Goal: Transaction & Acquisition: Purchase product/service

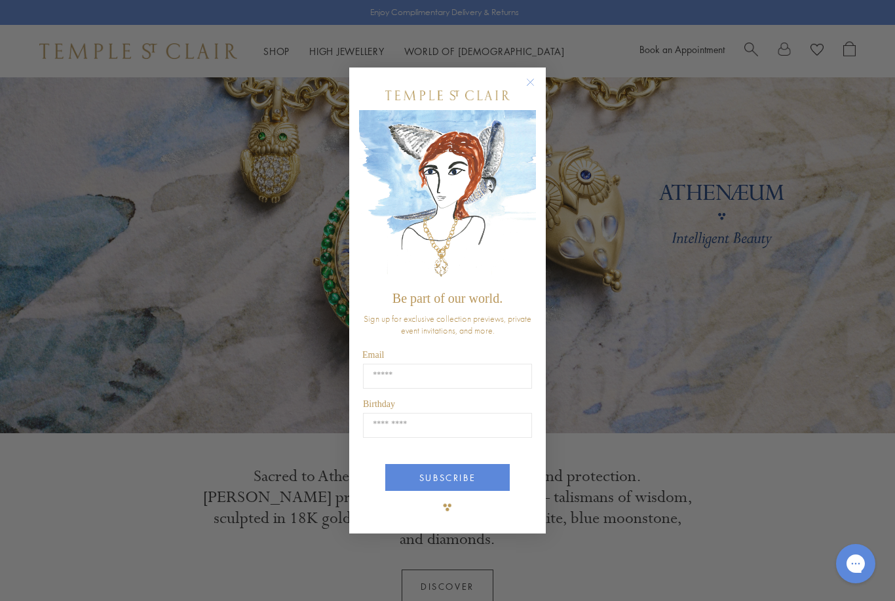
click at [523, 75] on icon "Close dialog" at bounding box center [530, 82] width 16 height 16
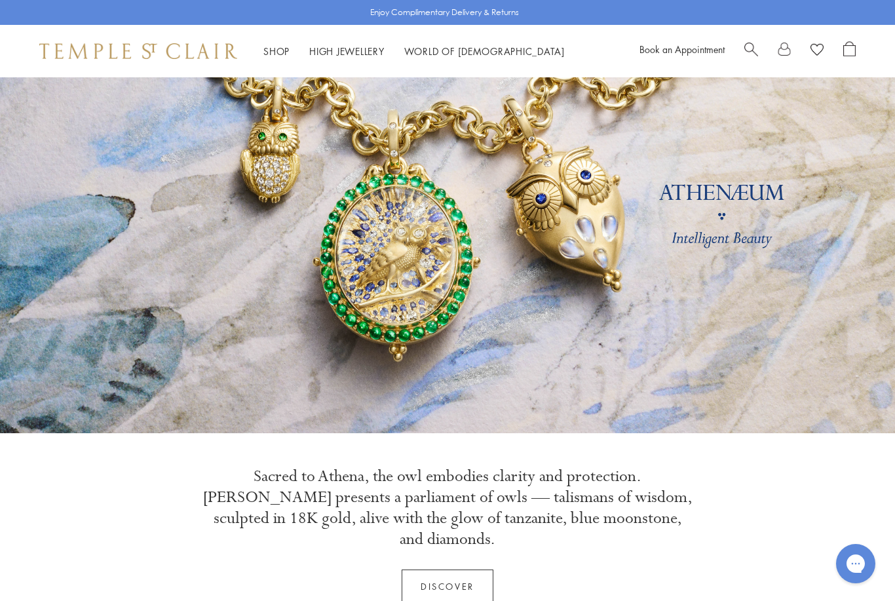
click at [756, 41] on span "Search" at bounding box center [751, 48] width 14 height 14
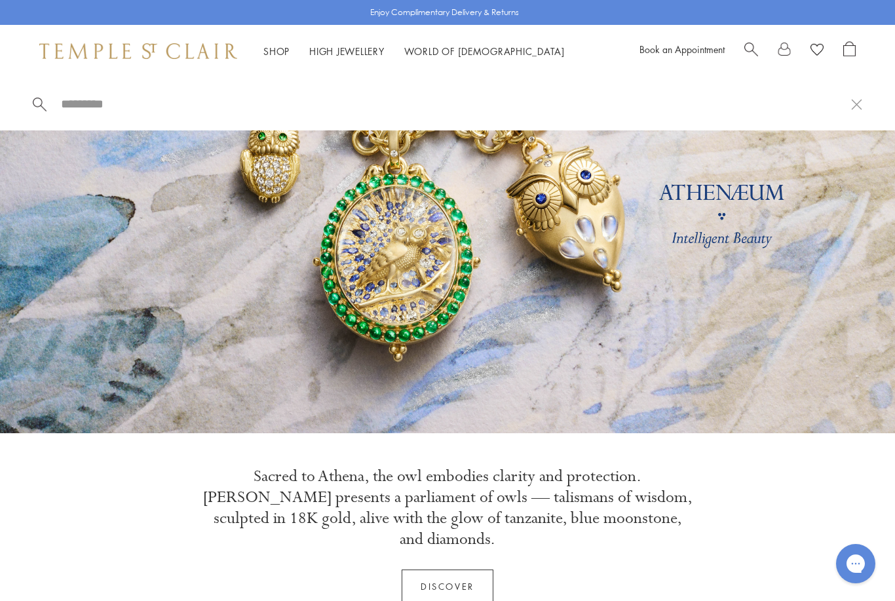
click at [93, 99] on input "search" at bounding box center [455, 103] width 791 height 15
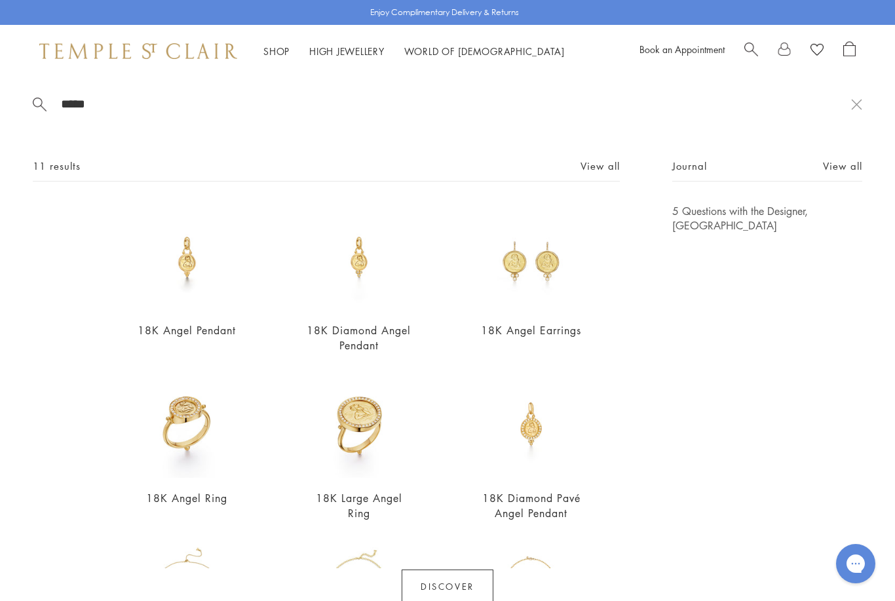
type input "*****"
click at [364, 258] on img at bounding box center [359, 257] width 107 height 107
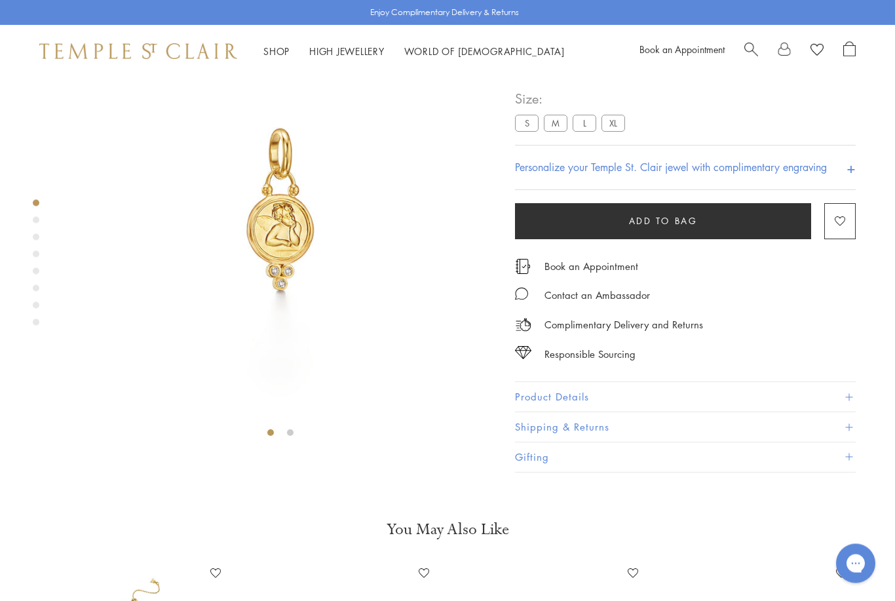
scroll to position [77, 0]
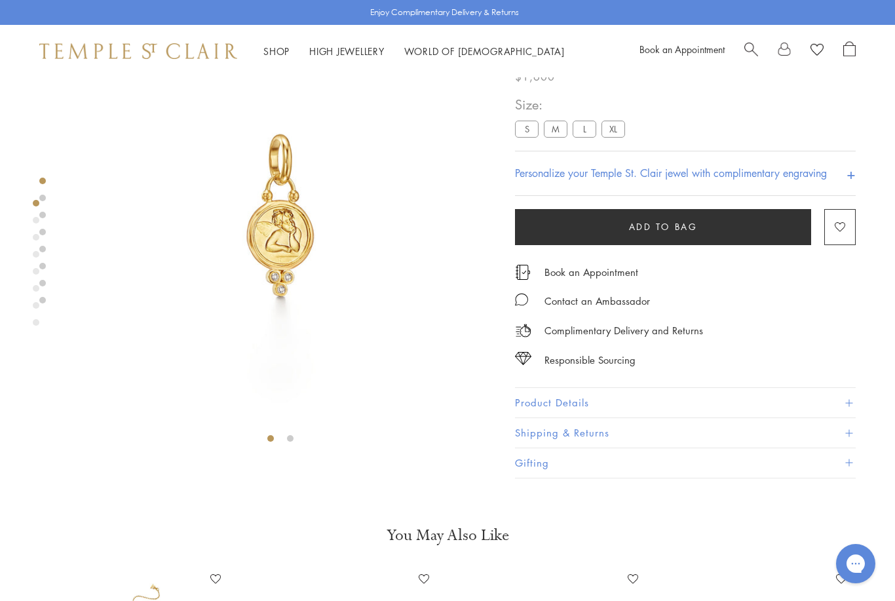
click at [585, 122] on label "L" at bounding box center [585, 129] width 24 height 16
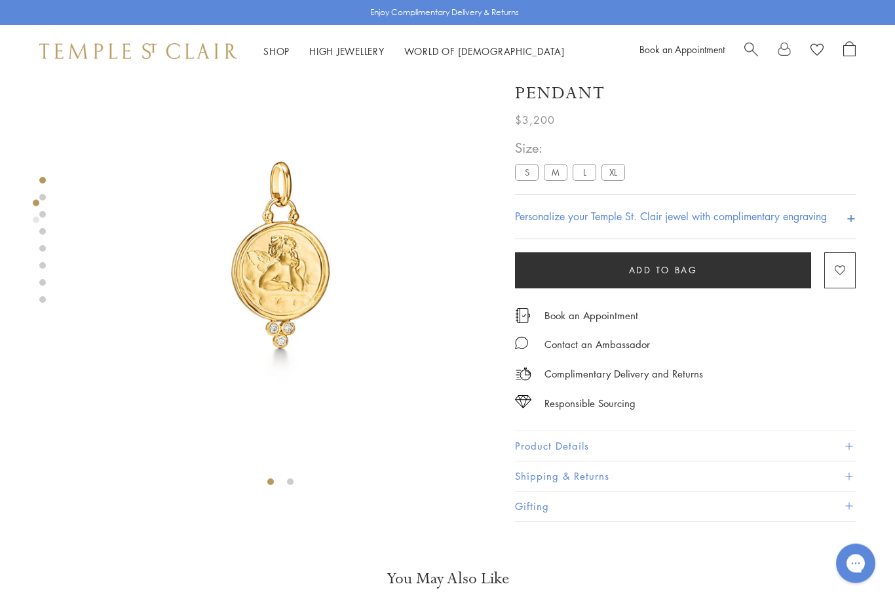
scroll to position [33, 0]
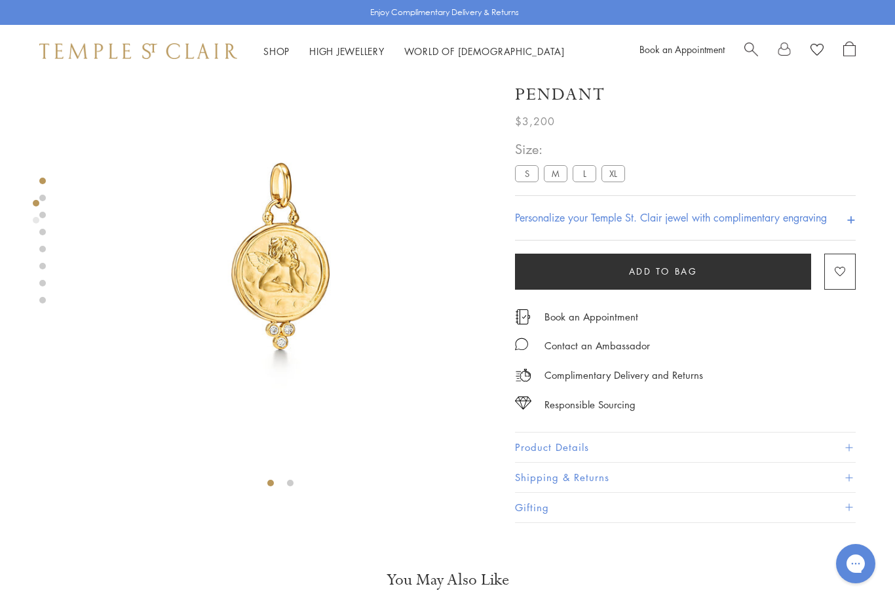
click at [603, 166] on label "XL" at bounding box center [613, 174] width 24 height 16
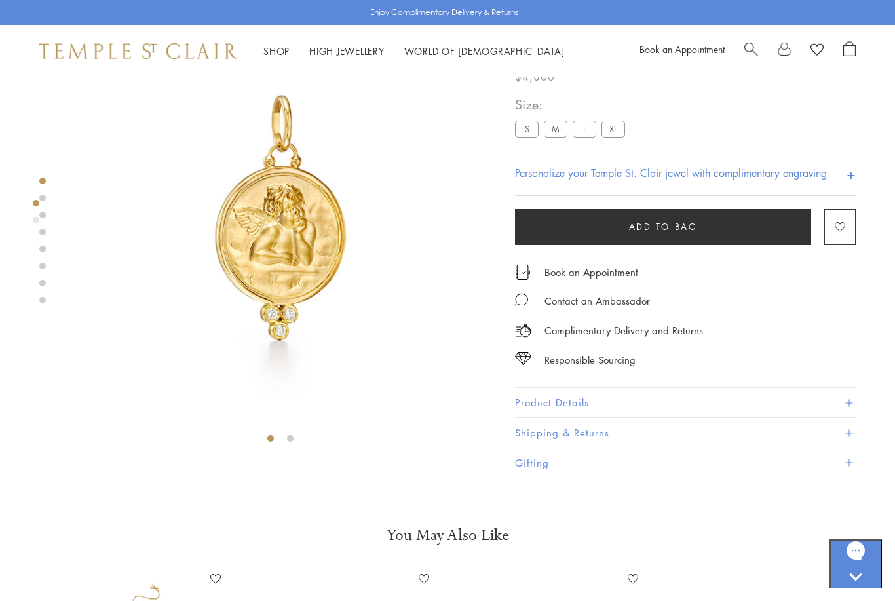
scroll to position [5, 0]
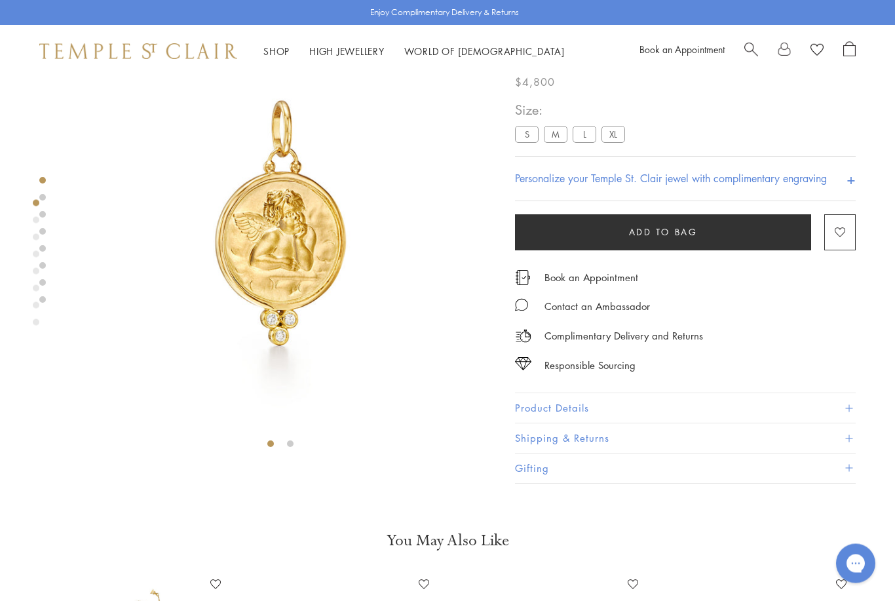
scroll to position [77, 0]
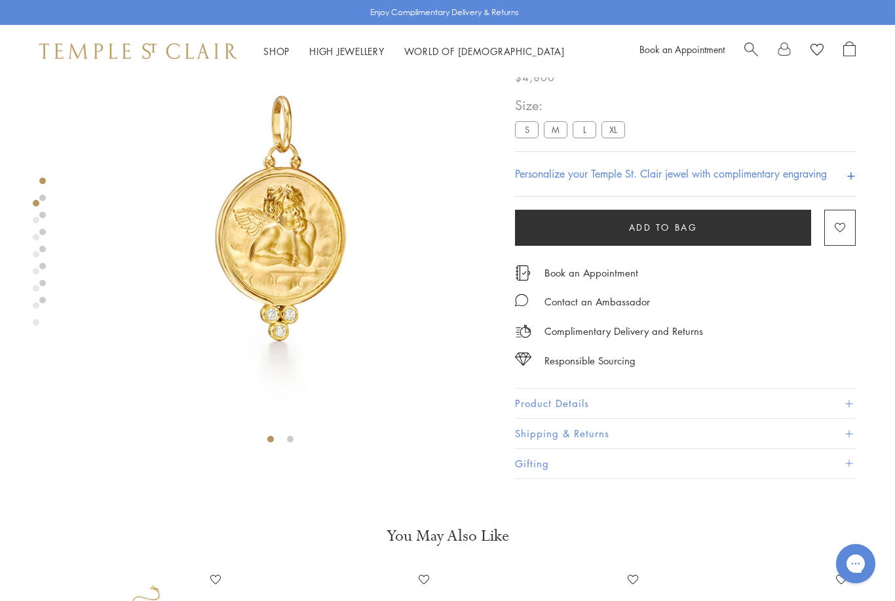
click at [576, 134] on label "L" at bounding box center [585, 130] width 24 height 16
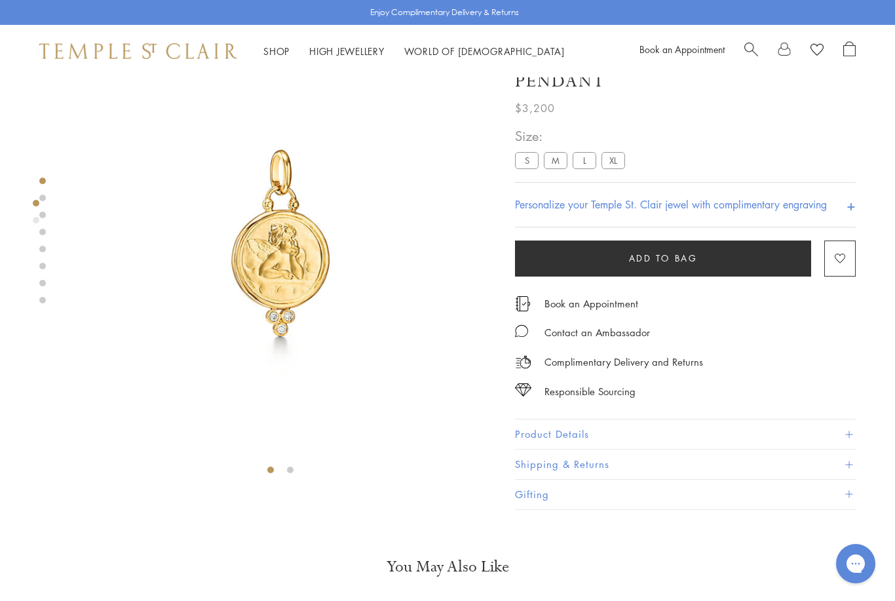
scroll to position [12, 0]
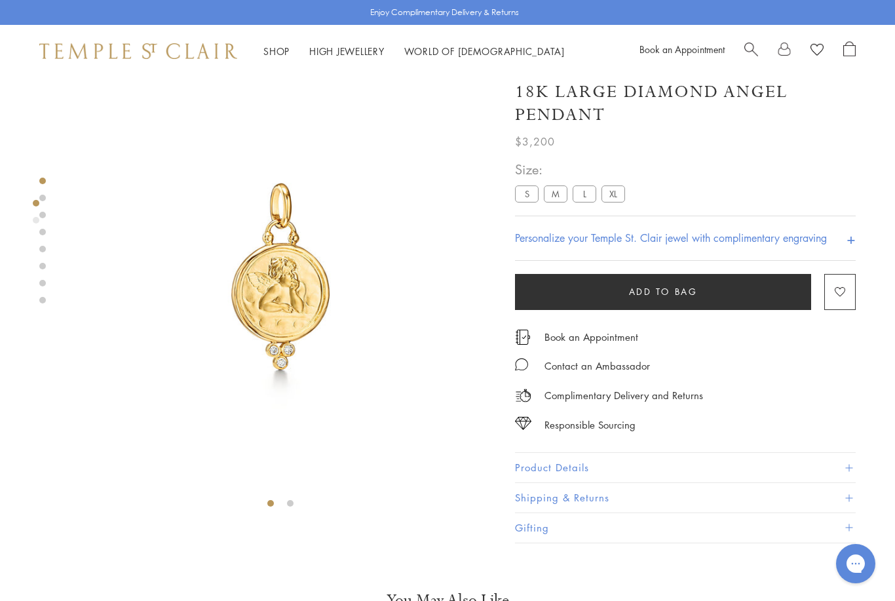
click at [621, 195] on label "XL" at bounding box center [613, 194] width 24 height 16
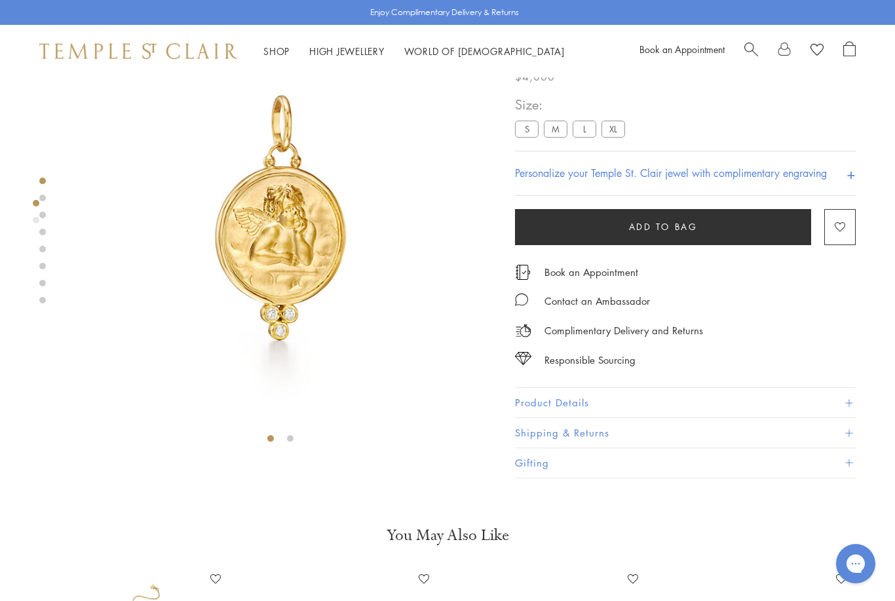
scroll to position [0, 3]
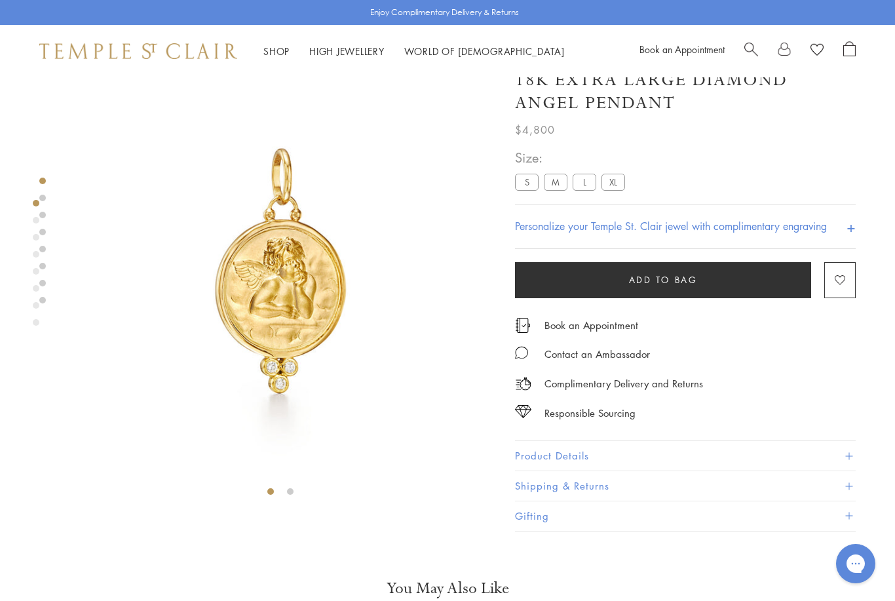
scroll to position [77, 0]
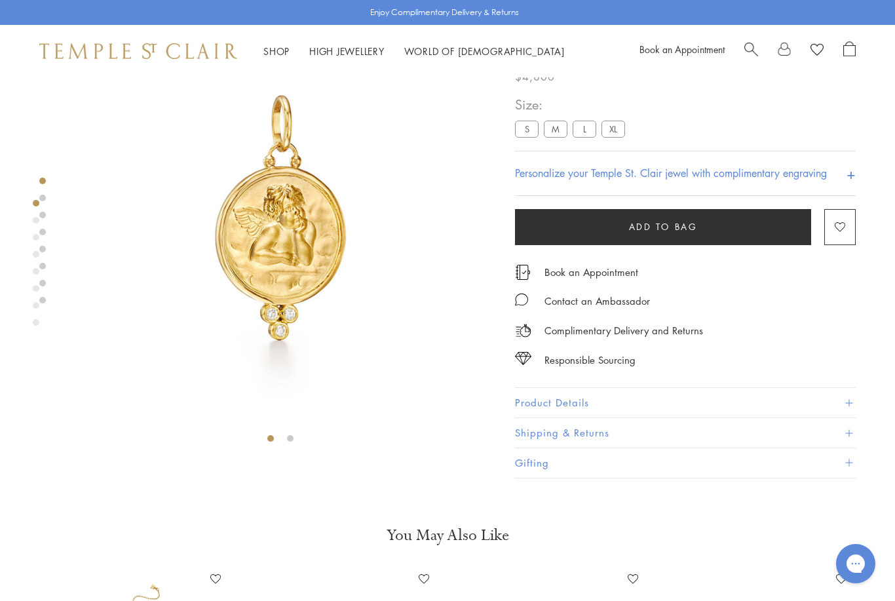
click at [584, 121] on label "L" at bounding box center [585, 129] width 24 height 16
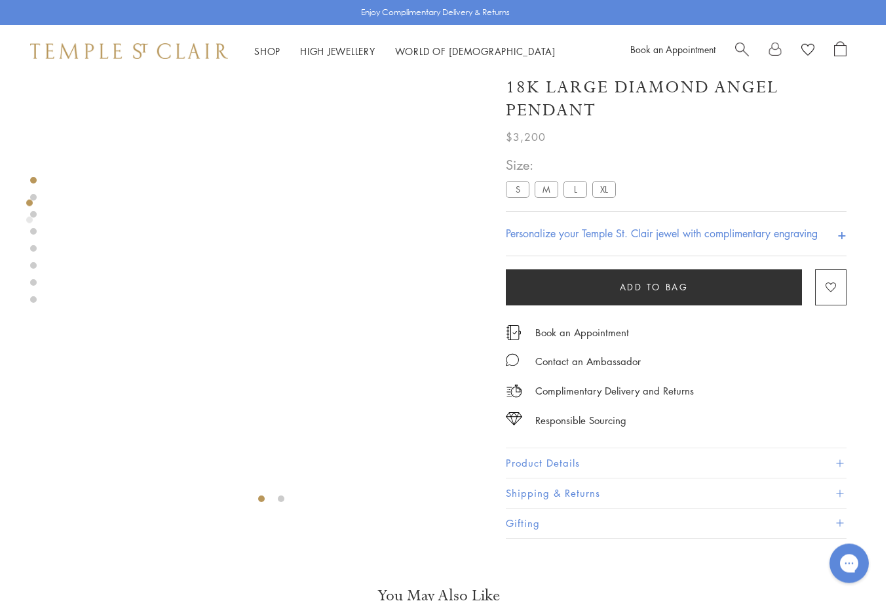
scroll to position [0, 3]
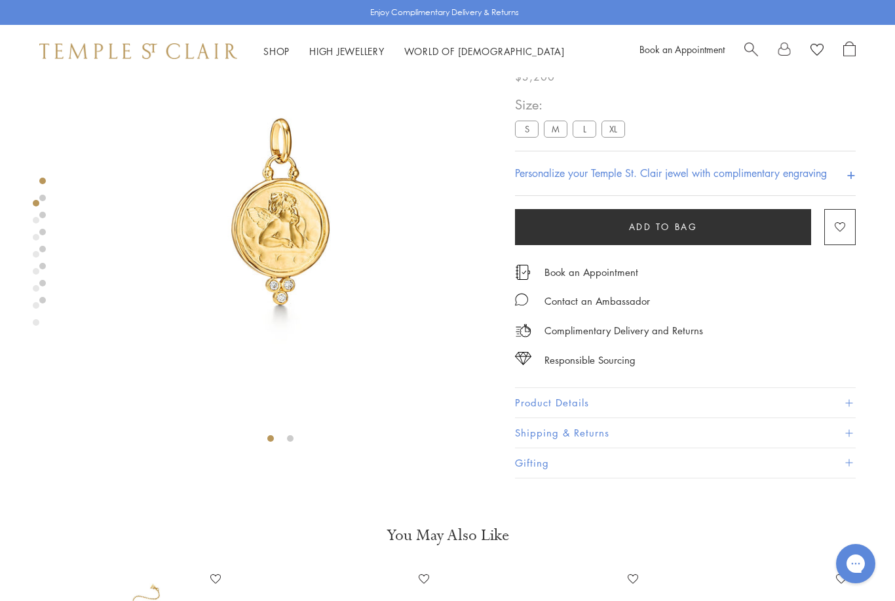
scroll to position [77, 0]
